Goal: Transaction & Acquisition: Subscribe to service/newsletter

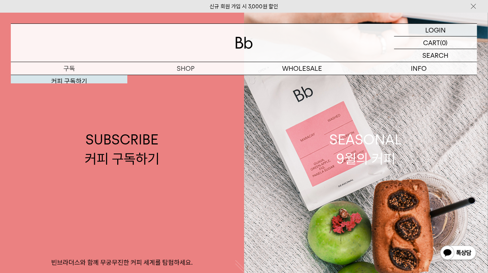
click at [61, 80] on link "커피 구독하기" at bounding box center [69, 81] width 116 height 12
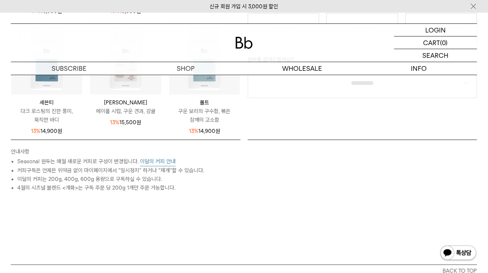
scroll to position [260, 0]
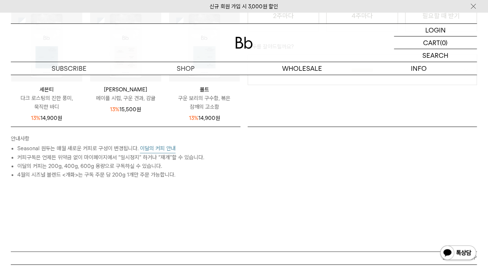
click at [170, 145] on button "이달의 커피 안내" at bounding box center [158, 148] width 36 height 9
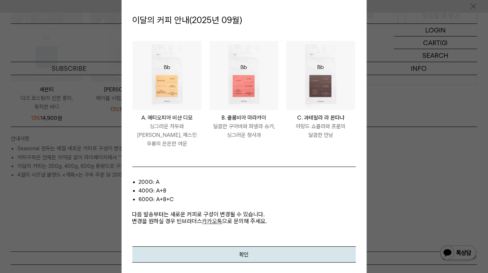
click at [166, 83] on img at bounding box center [167, 75] width 69 height 69
drag, startPoint x: 140, startPoint y: 127, endPoint x: 195, endPoint y: 139, distance: 56.4
click at [195, 139] on p "싱그러운 자두와 [PERSON_NAME], 재스민 우롱의 은은한 여운" at bounding box center [167, 135] width 69 height 26
click at [382, 147] on div at bounding box center [244, 136] width 488 height 273
click at [476, 7] on div at bounding box center [244, 136] width 488 height 273
